Goal: Transaction & Acquisition: Subscribe to service/newsletter

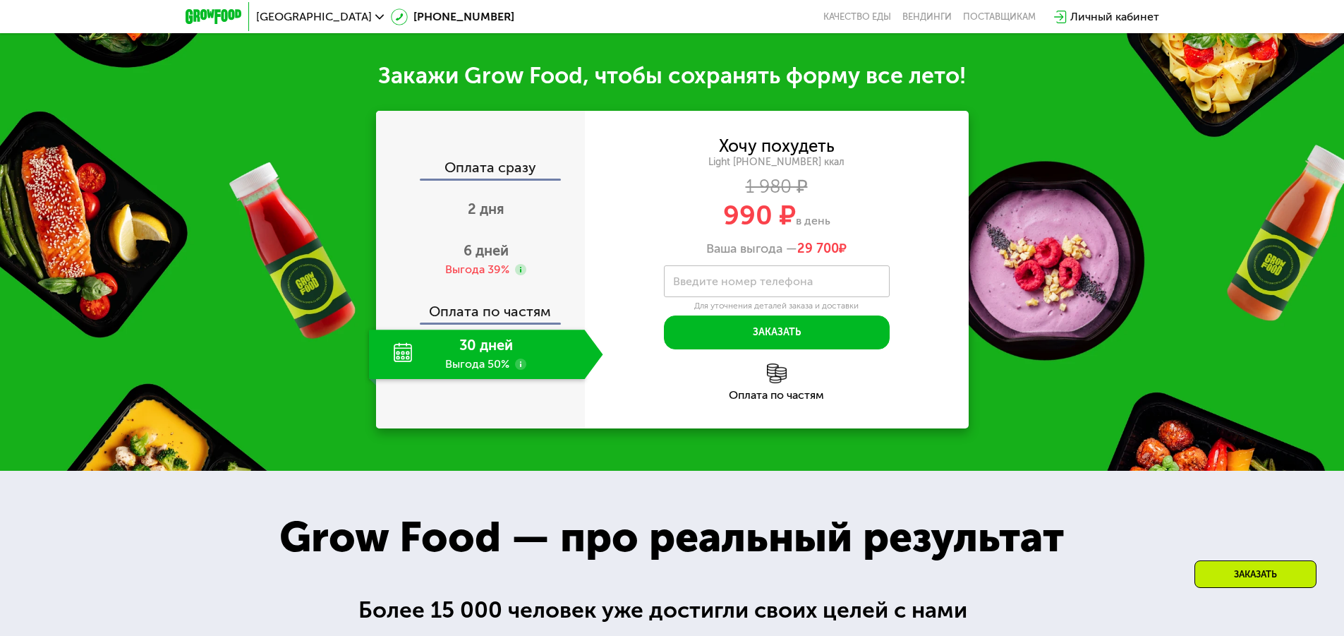
scroll to position [1552, 0]
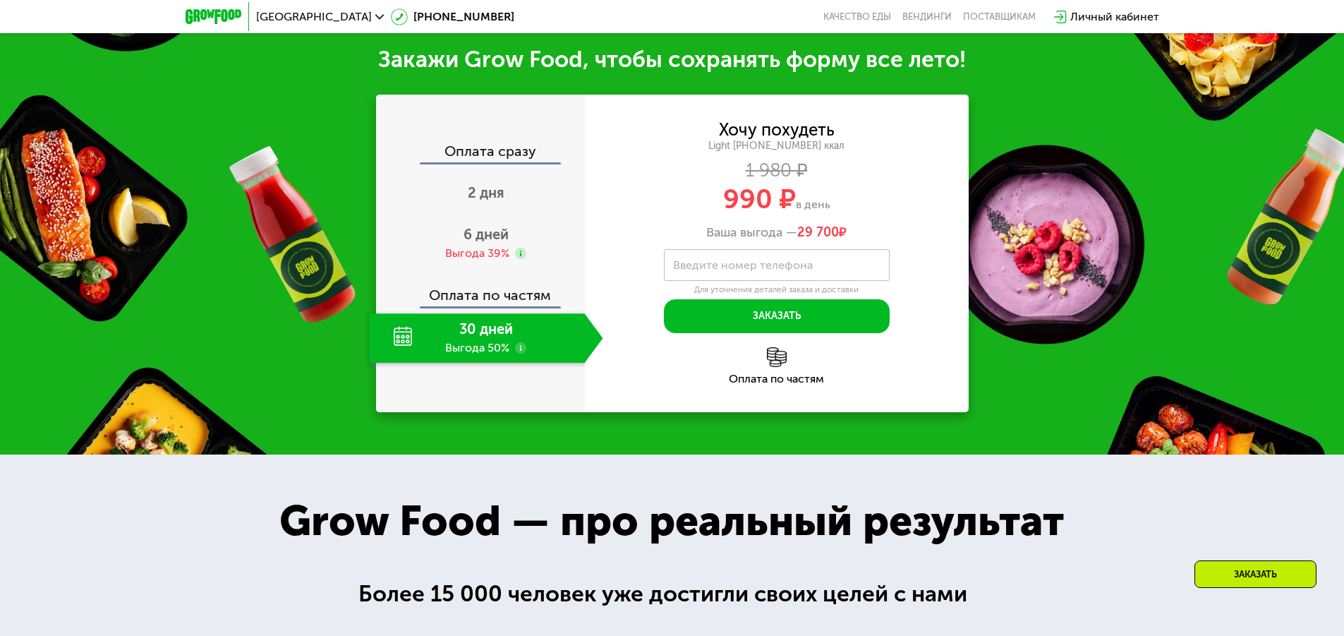
click at [477, 346] on div "30 дней Выгода 50%" at bounding box center [477, 337] width 216 height 49
click at [470, 306] on div "Оплата по частям" at bounding box center [480, 290] width 207 height 32
click at [475, 344] on div "30 дней Выгода 50%" at bounding box center [477, 337] width 216 height 49
click at [488, 201] on span "2 дня" at bounding box center [486, 192] width 37 height 17
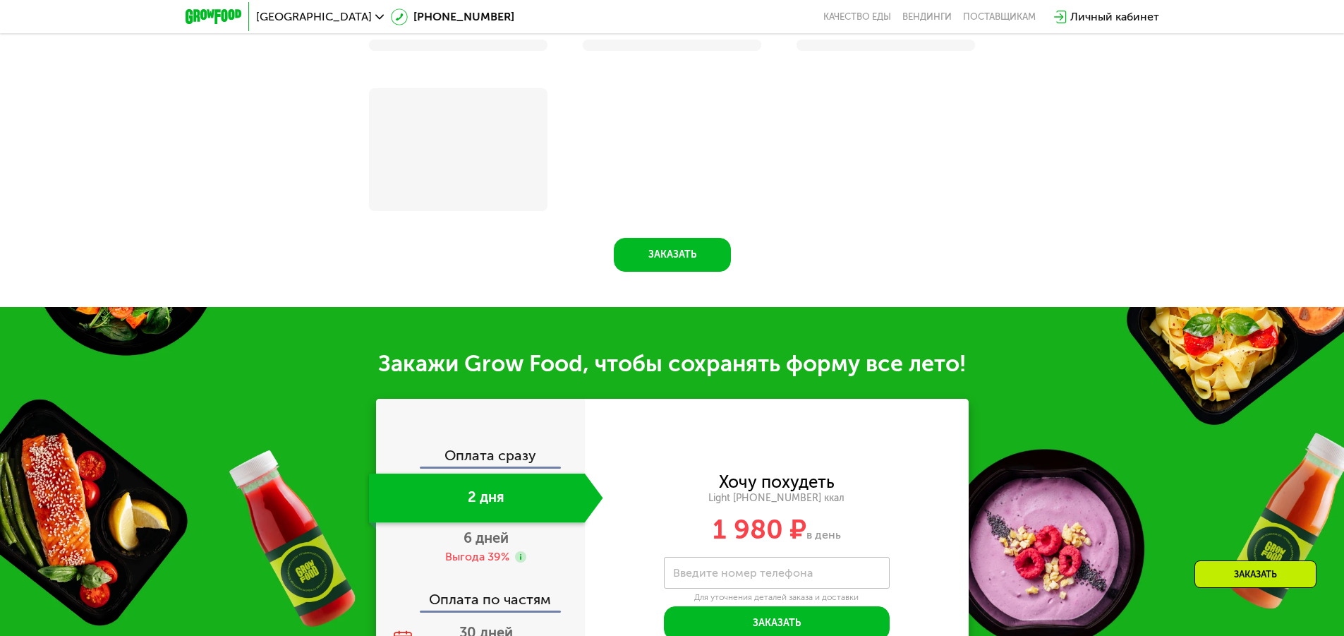
scroll to position [1530, 0]
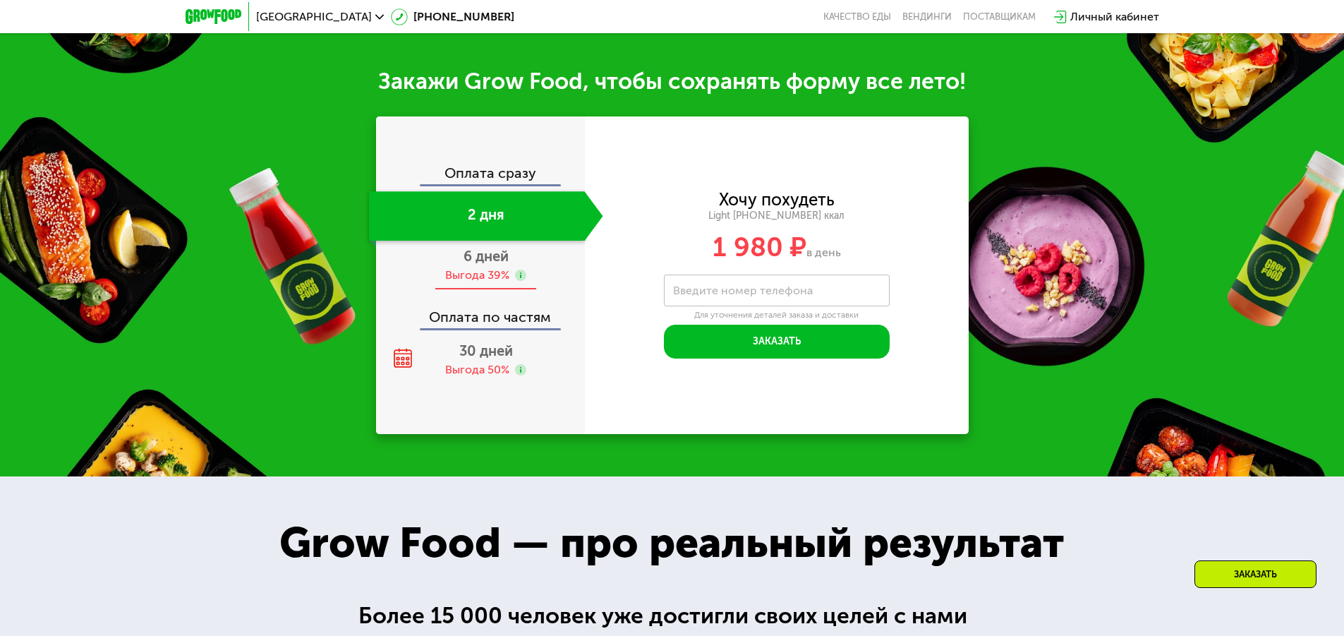
click at [474, 283] on div "Выгода 39%" at bounding box center [477, 275] width 64 height 16
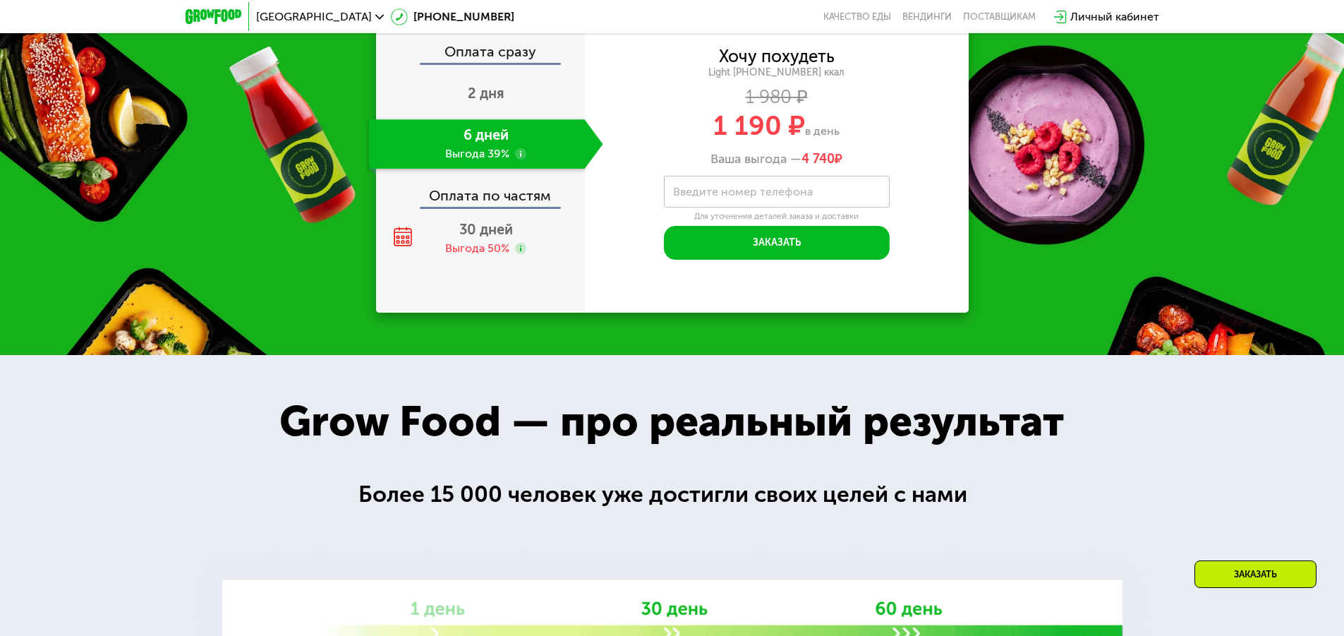
scroll to position [1671, 0]
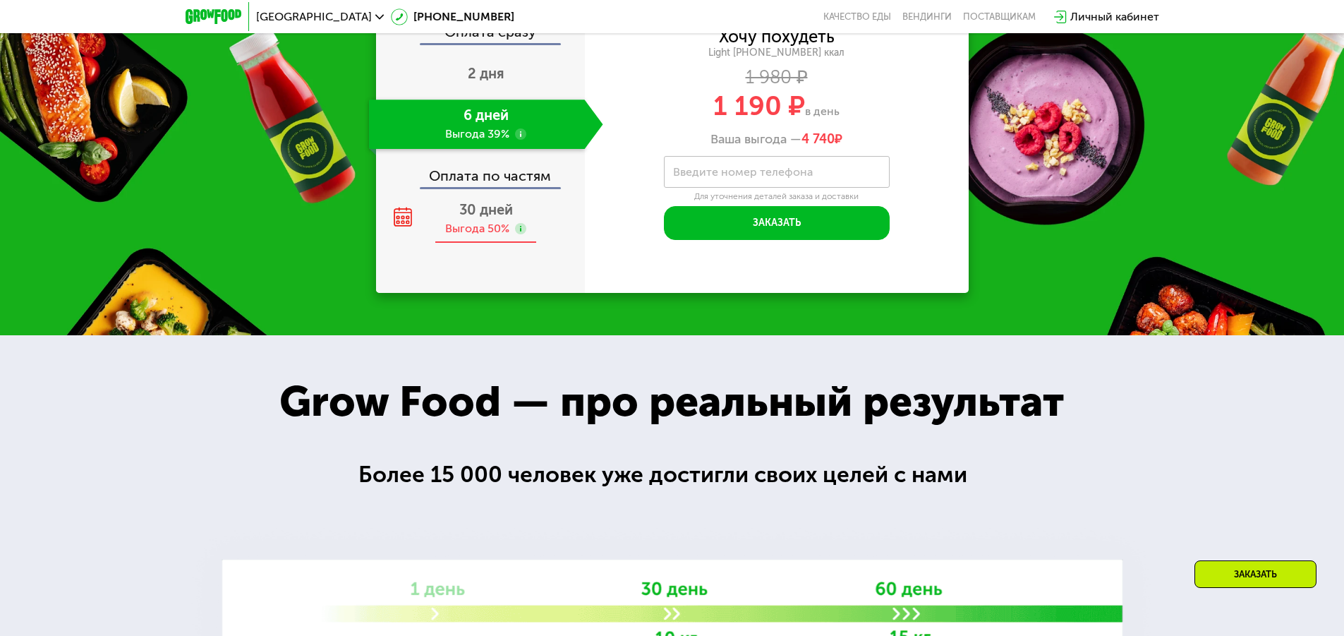
click at [464, 229] on div "Выгода 50%" at bounding box center [477, 229] width 64 height 16
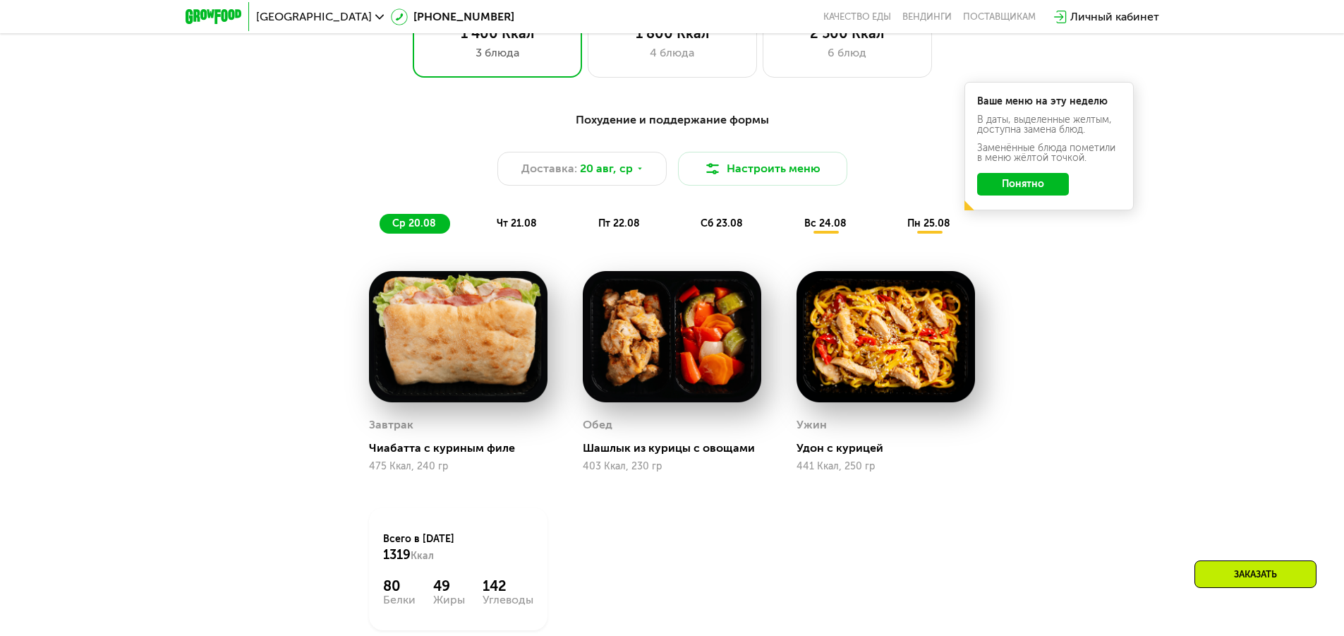
scroll to position [754, 0]
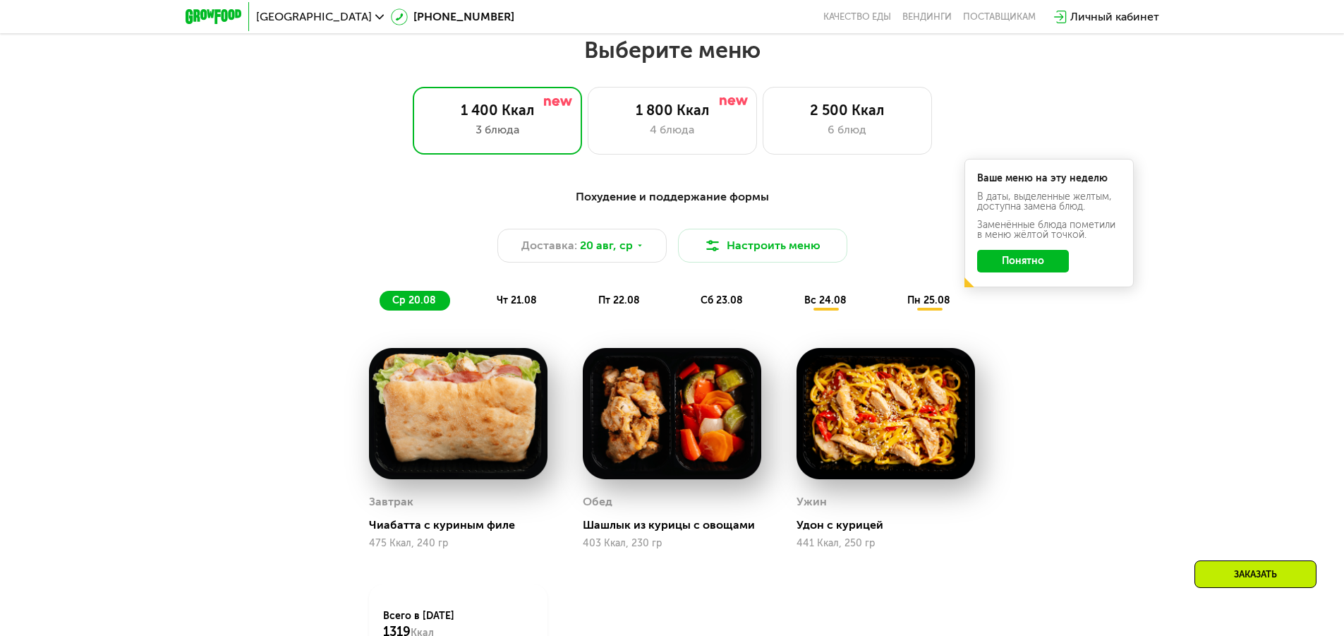
click at [513, 300] on span "чт 21.08" at bounding box center [517, 300] width 40 height 12
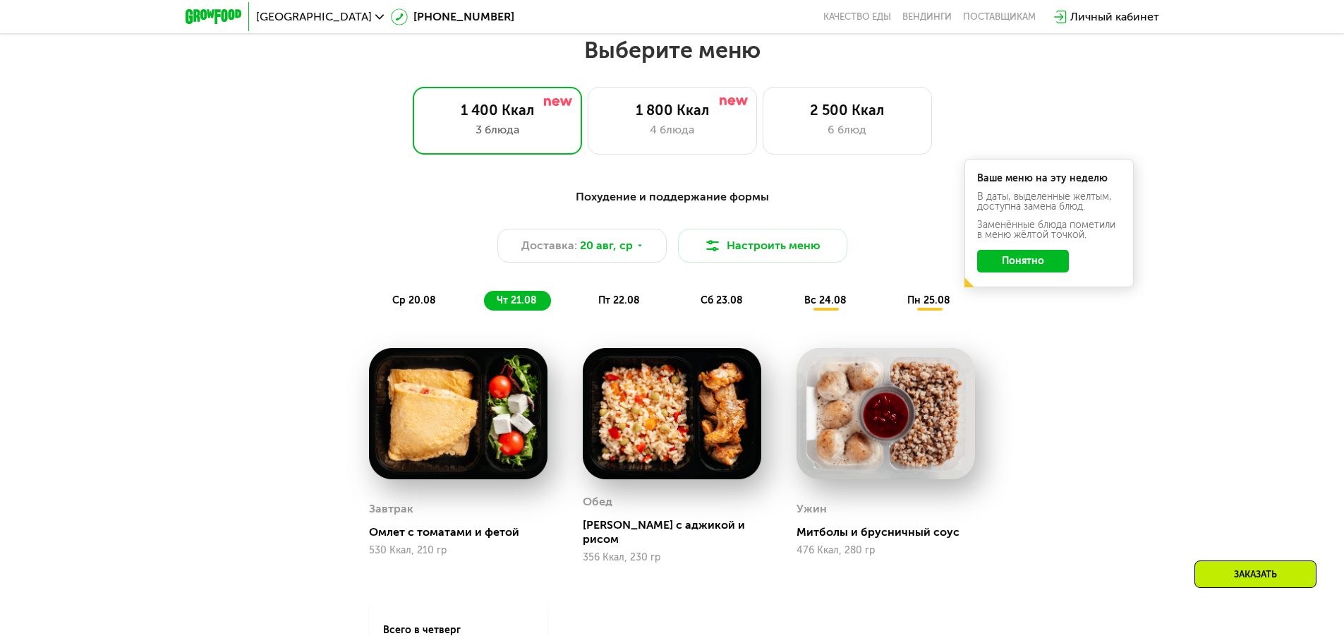
click at [688, 305] on div "пт 22.08" at bounding box center [722, 301] width 69 height 20
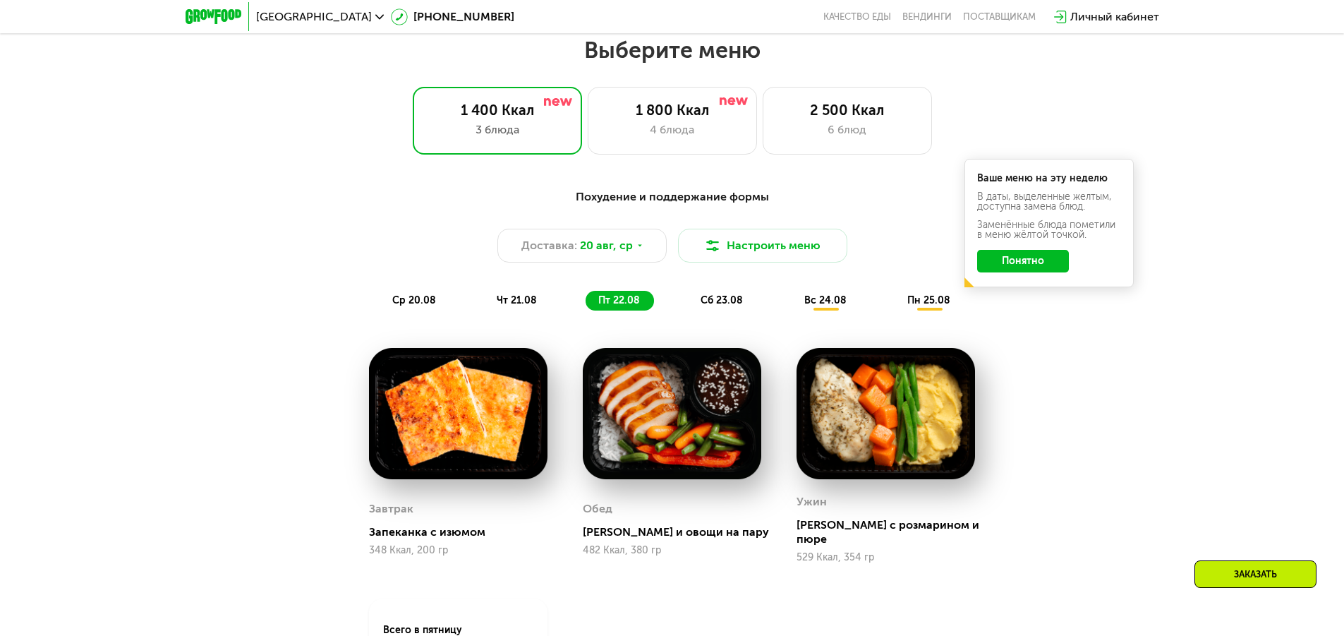
click at [703, 300] on span "сб 23.08" at bounding box center [721, 300] width 42 height 12
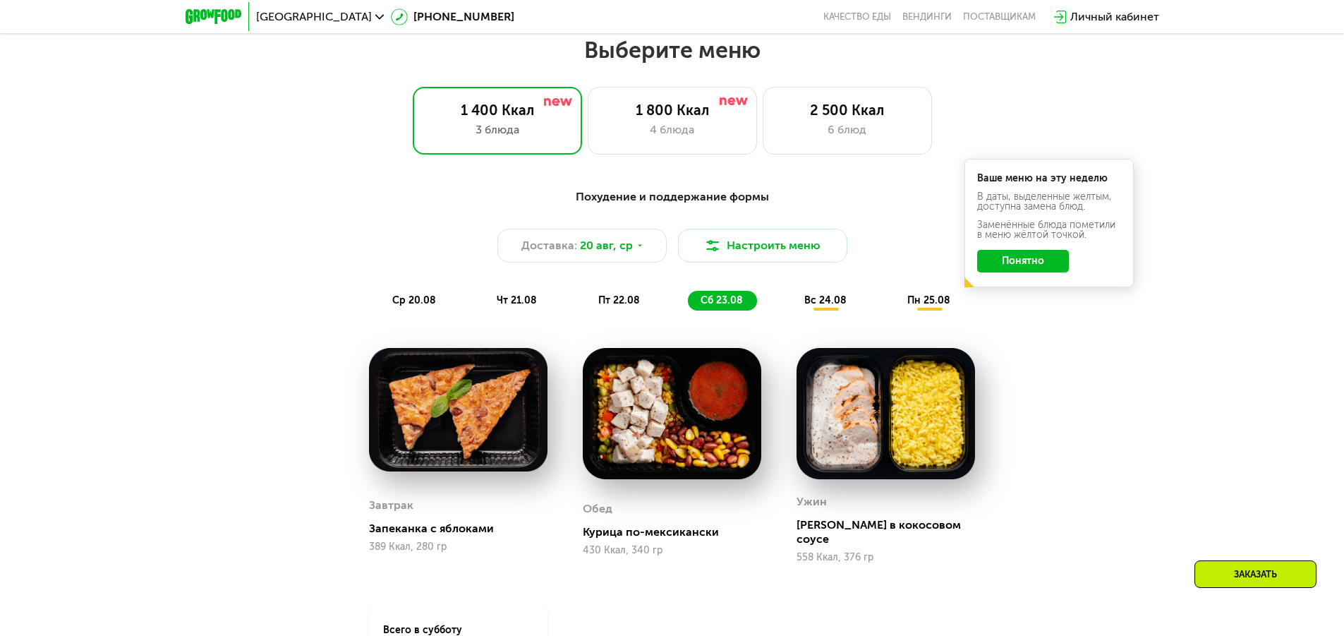
click at [827, 301] on span "вс 24.08" at bounding box center [825, 300] width 42 height 12
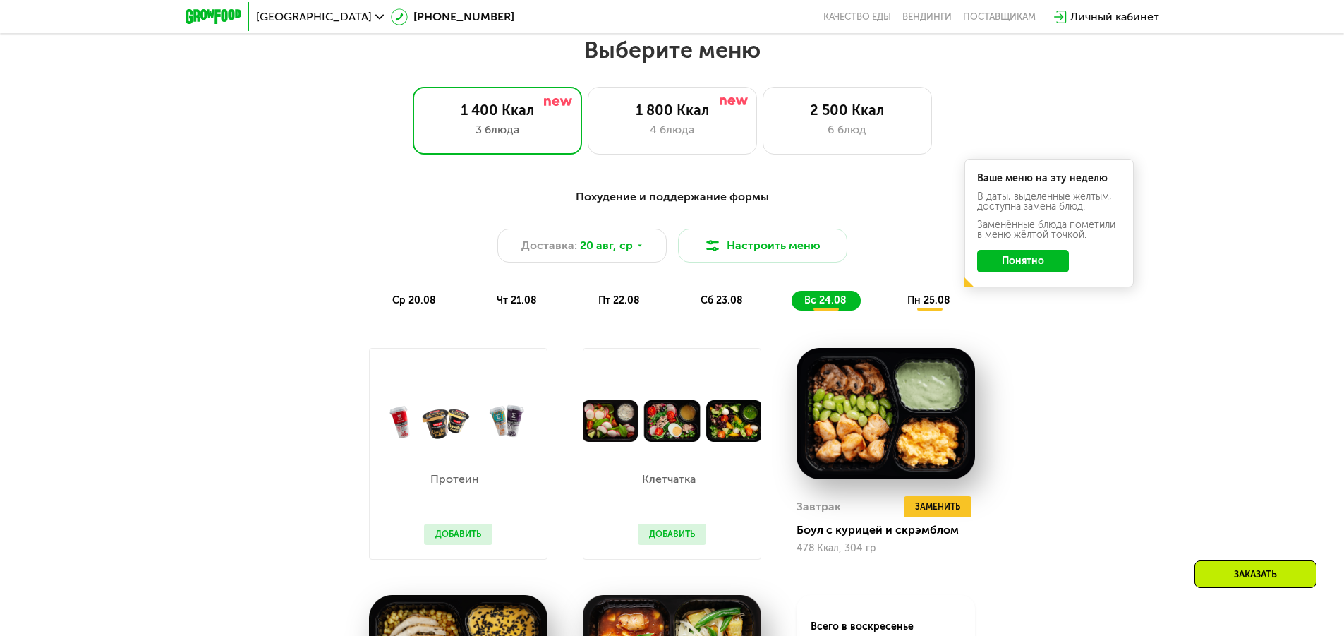
click at [925, 303] on span "пн 25.08" at bounding box center [928, 300] width 43 height 12
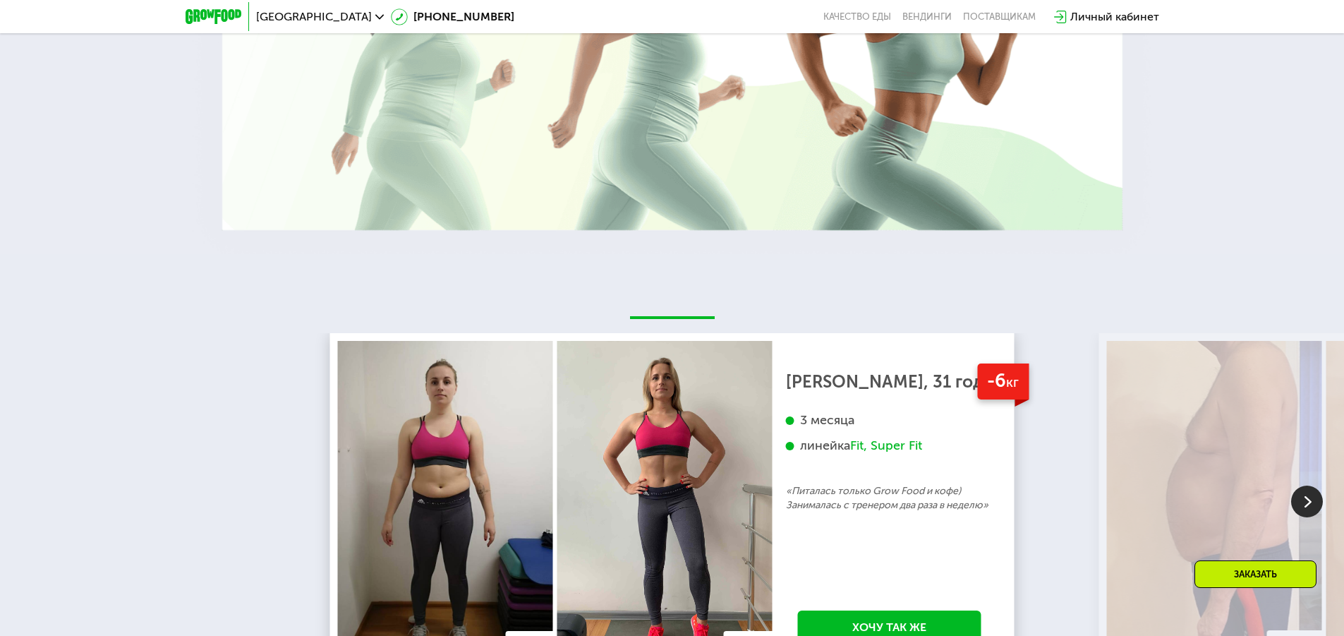
scroll to position [2588, 0]
